Goal: Task Accomplishment & Management: Manage account settings

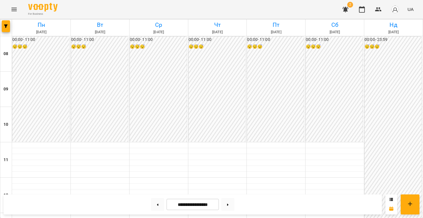
scroll to position [205, 0]
click at [153, 203] on button at bounding box center [157, 204] width 13 height 13
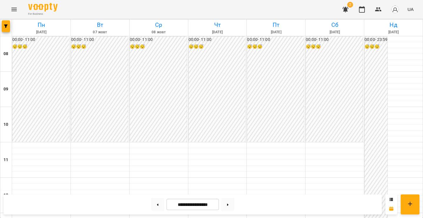
scroll to position [249, 0]
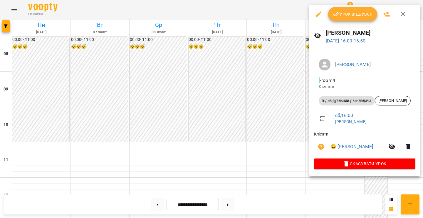
click at [250, 128] on div at bounding box center [211, 109] width 423 height 218
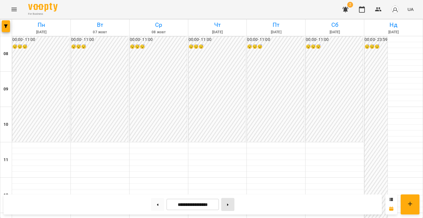
click at [230, 202] on button at bounding box center [227, 204] width 13 height 13
type input "**********"
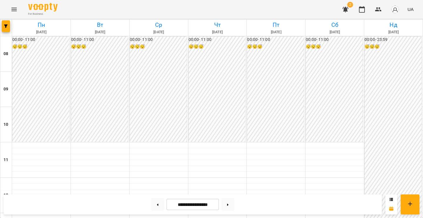
scroll to position [296, 0]
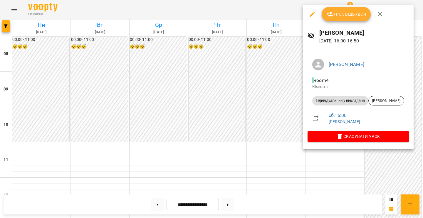
click at [228, 87] on div at bounding box center [211, 109] width 423 height 218
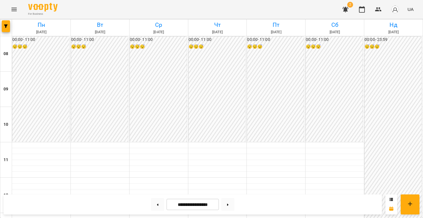
scroll to position [227, 0]
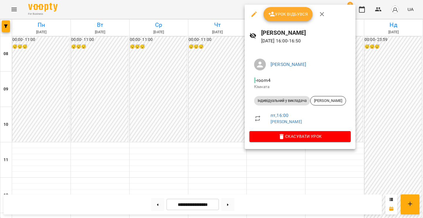
click at [196, 142] on div at bounding box center [211, 109] width 423 height 218
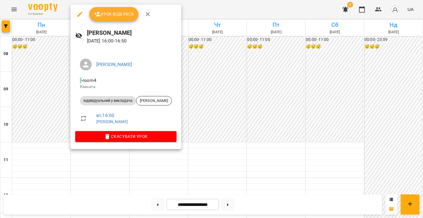
click at [285, 108] on div at bounding box center [211, 109] width 423 height 218
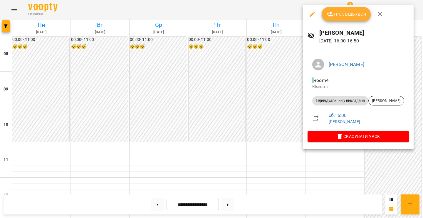
click at [258, 105] on div at bounding box center [211, 109] width 423 height 218
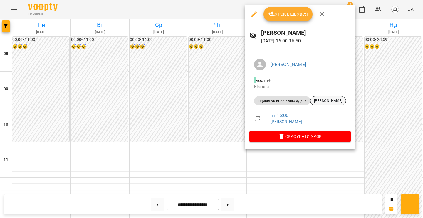
click at [328, 100] on span "[PERSON_NAME]" at bounding box center [328, 100] width 35 height 5
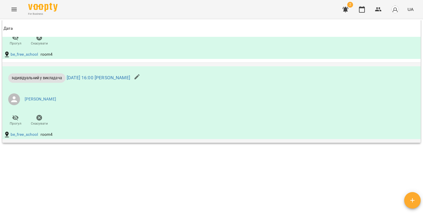
scroll to position [275, 0]
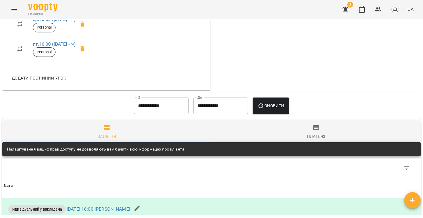
click at [307, 135] on div "Платежі" at bounding box center [316, 136] width 19 height 7
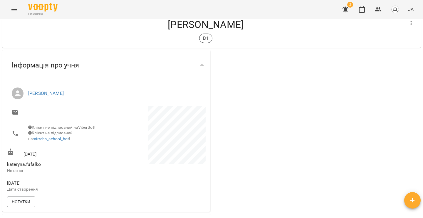
scroll to position [0, 0]
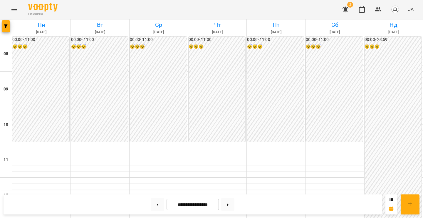
scroll to position [280, 0]
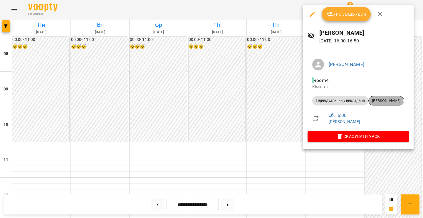
click at [387, 100] on span "[PERSON_NAME]" at bounding box center [386, 100] width 35 height 5
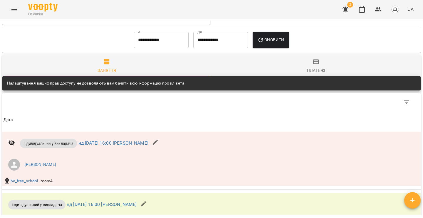
scroll to position [249, 0]
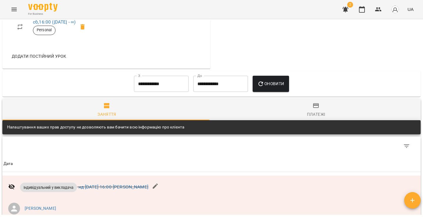
click at [142, 81] on input "**********" at bounding box center [161, 84] width 55 height 16
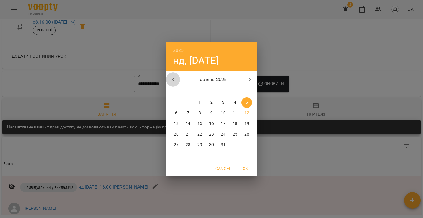
click at [174, 79] on icon "button" at bounding box center [173, 79] width 7 height 7
click at [176, 102] on p "1" at bounding box center [176, 102] width 2 height 6
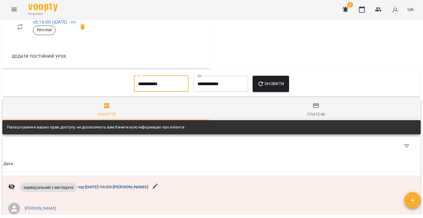
click at [275, 80] on span "Оновити" at bounding box center [271, 83] width 27 height 7
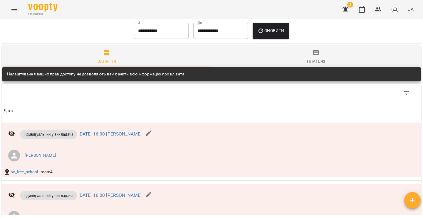
scroll to position [255, 0]
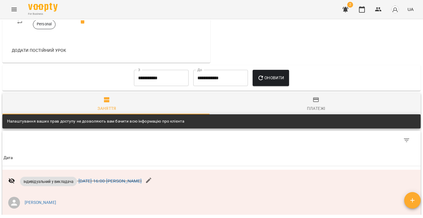
click at [313, 98] on icon "button" at bounding box center [316, 99] width 7 height 7
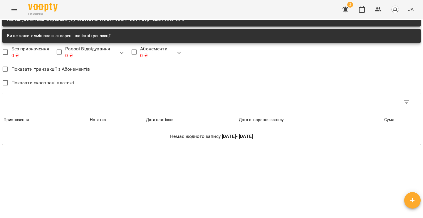
scroll to position [248, 0]
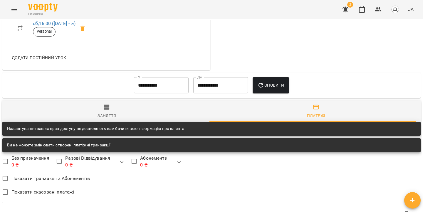
click at [158, 86] on input "**********" at bounding box center [161, 85] width 55 height 16
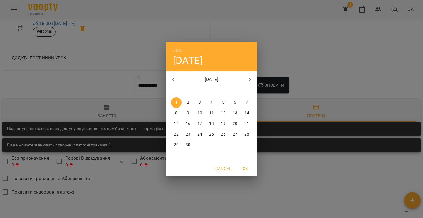
click at [177, 78] on button "button" at bounding box center [173, 79] width 14 height 14
click at [221, 103] on span "1" at bounding box center [223, 102] width 11 height 6
type input "**********"
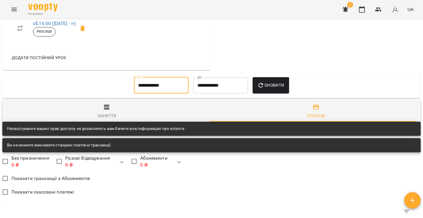
click at [272, 86] on span "Оновити" at bounding box center [271, 84] width 27 height 7
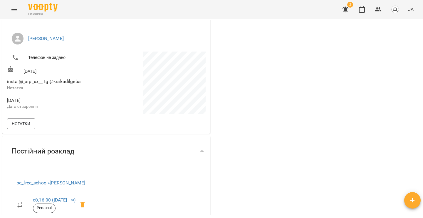
scroll to position [0, 0]
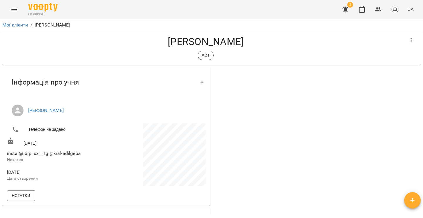
click at [14, 12] on icon "Menu" at bounding box center [14, 9] width 7 height 7
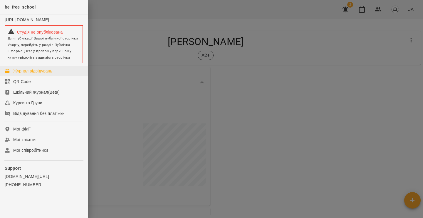
click at [31, 74] on div "Журнал відвідувань" at bounding box center [32, 71] width 39 height 6
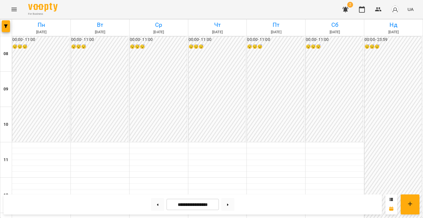
scroll to position [246, 0]
click at [153, 206] on button at bounding box center [157, 204] width 13 height 13
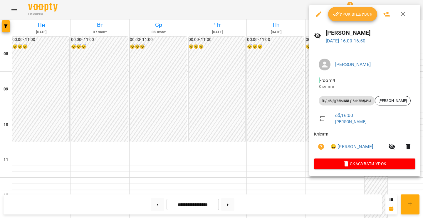
click at [222, 92] on div at bounding box center [211, 109] width 423 height 218
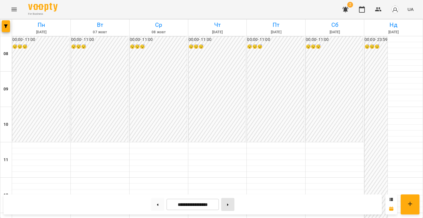
click at [230, 201] on button at bounding box center [227, 204] width 13 height 13
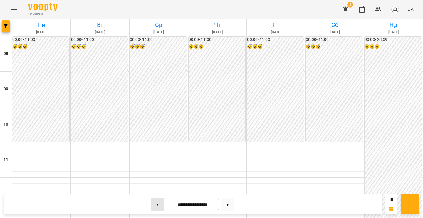
click at [158, 201] on button at bounding box center [157, 204] width 13 height 13
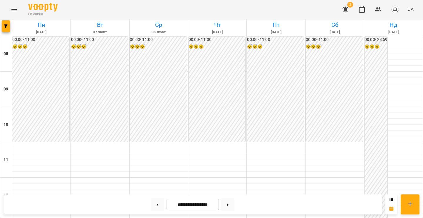
scroll to position [196, 0]
click at [228, 204] on button at bounding box center [227, 204] width 13 height 13
type input "**********"
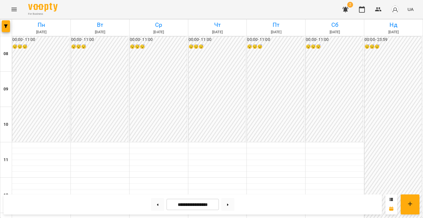
scroll to position [197, 0]
